Goal: Register for event/course

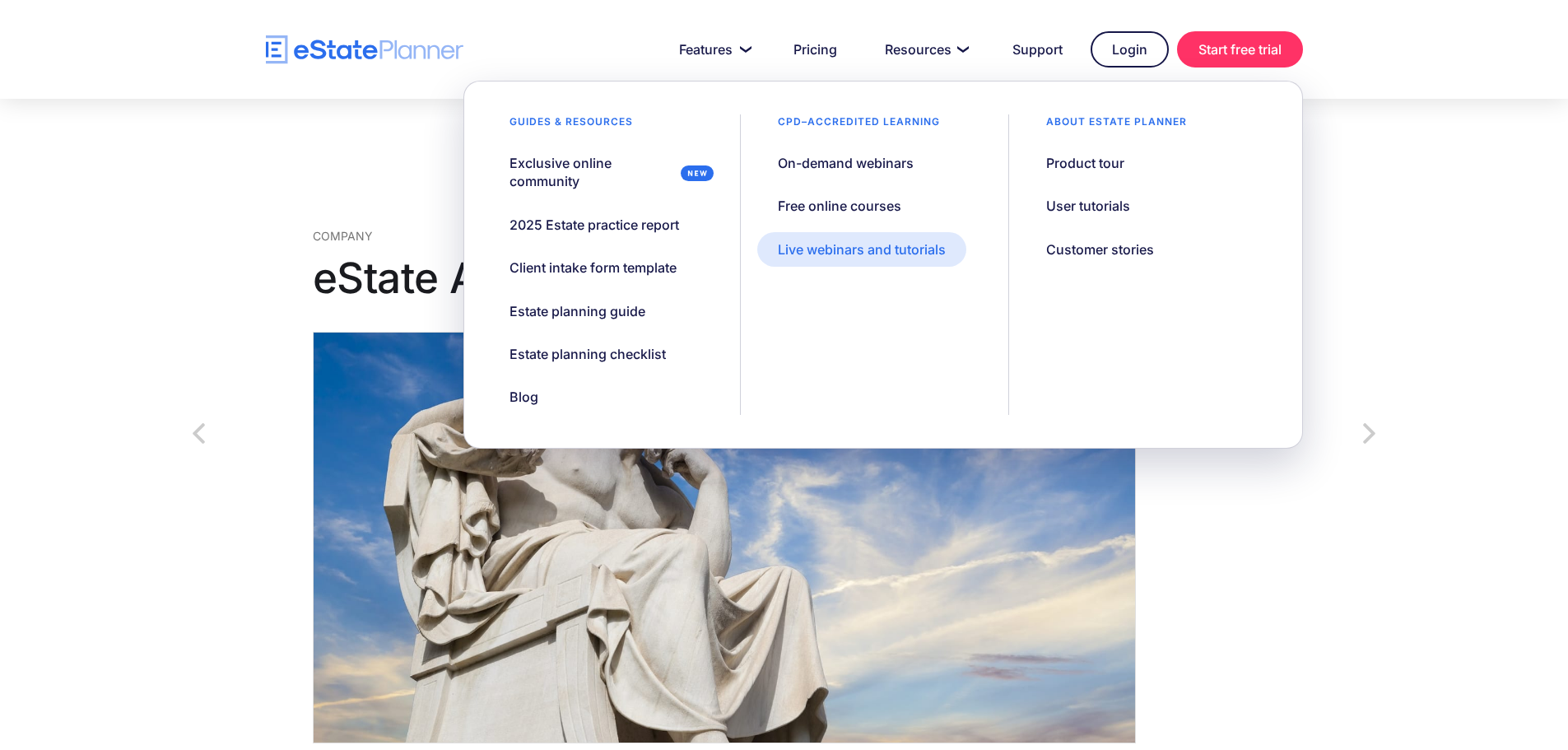
click at [883, 254] on div "Live webinars and tutorials" at bounding box center [861, 248] width 168 height 18
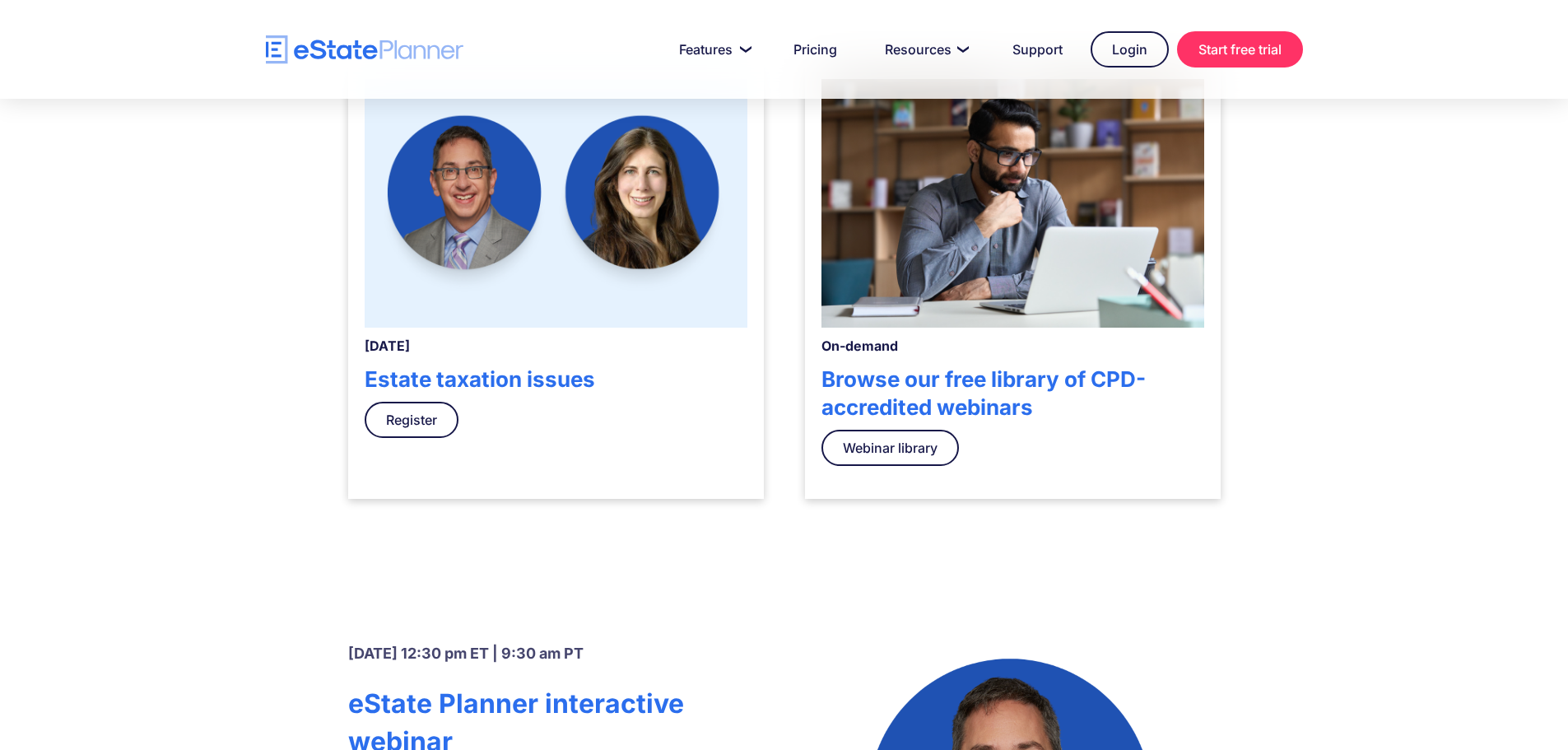
scroll to position [576, 0]
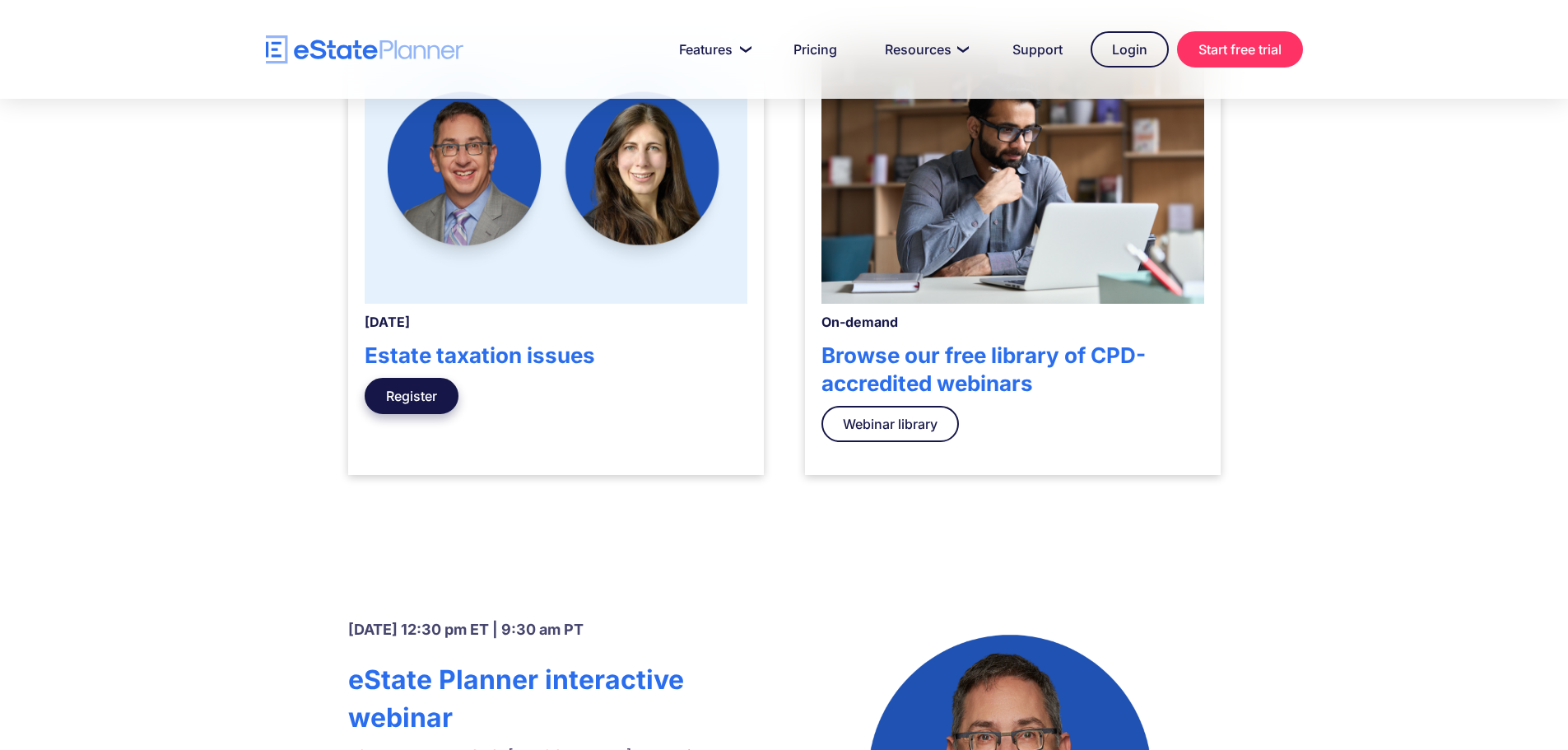
click at [392, 391] on link "Register" at bounding box center [411, 395] width 94 height 36
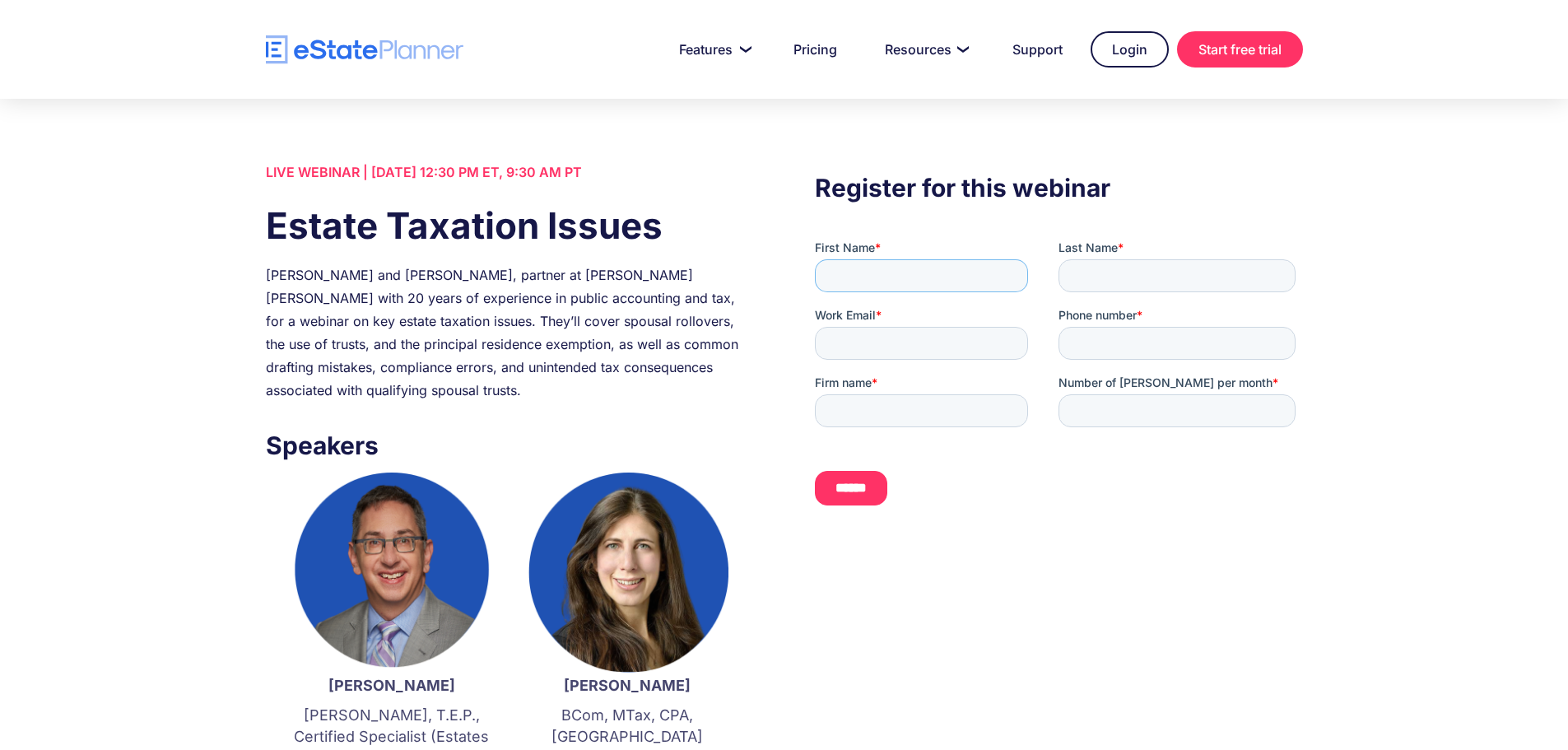
click at [915, 271] on input "First Name *" at bounding box center [921, 275] width 214 height 33
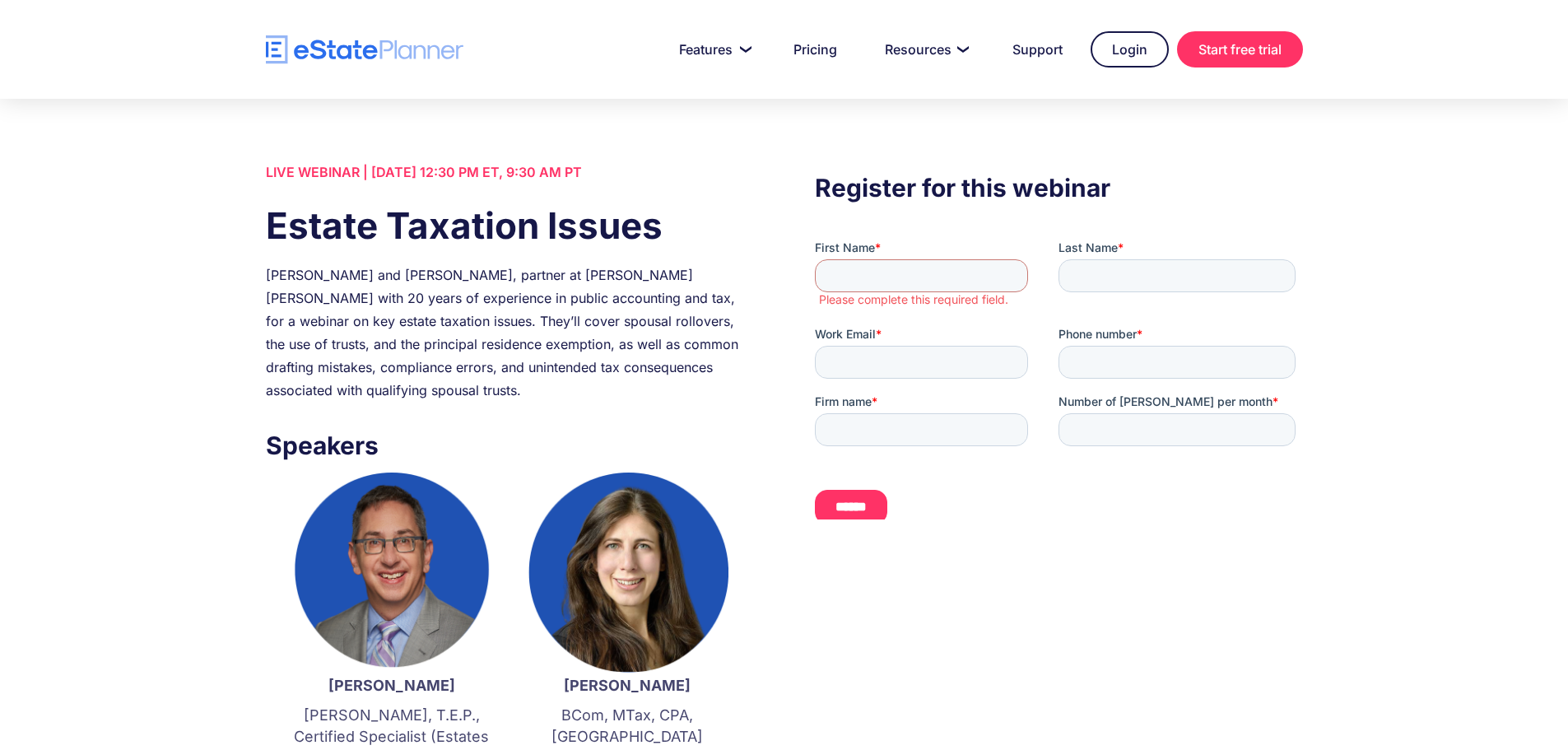
click at [1113, 581] on div "LIVE WEBINAR | September 11 2025, 12:30 PM ET, 9:30 AM PT Estate Taxation Issue…" at bounding box center [784, 667] width 1086 height 1013
